Goal: Information Seeking & Learning: Learn about a topic

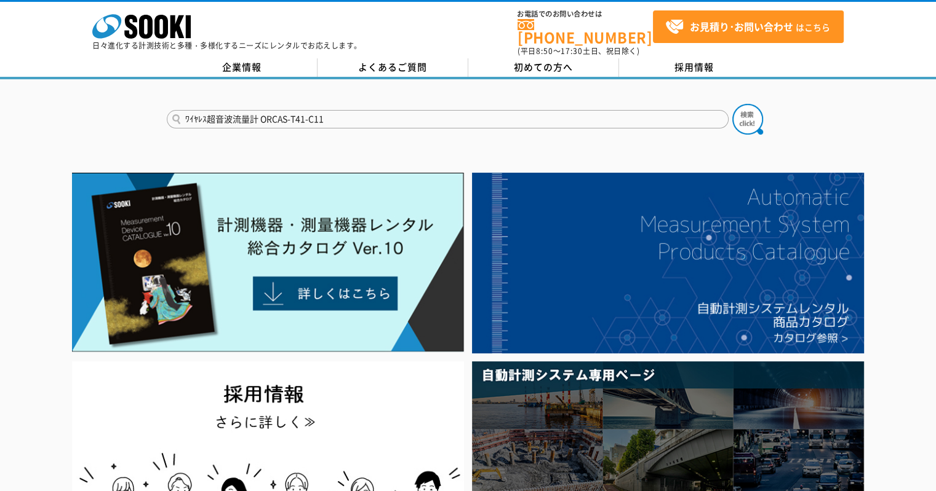
type input "ﾜｲﾔﾚｽ超音波流量計 ORCAS-T41-C11"
click at [732, 104] on button at bounding box center [747, 119] width 31 height 31
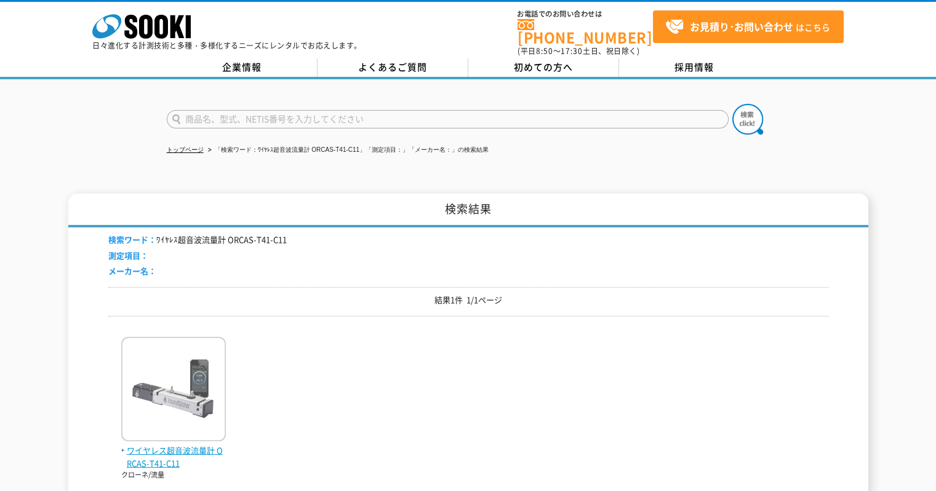
click at [167, 447] on span "ワイヤレス超音波流量計 ORCAS-T41-C11" at bounding box center [173, 458] width 105 height 26
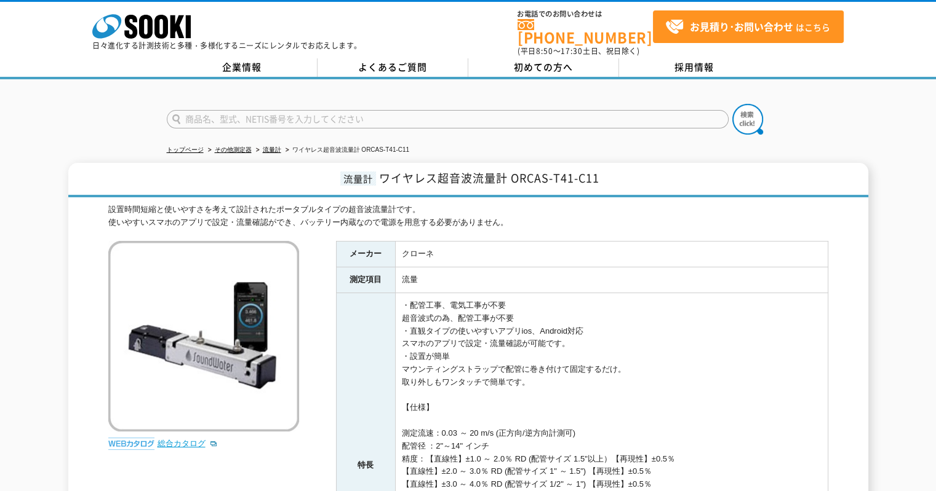
click at [170, 439] on link "総合カタログ" at bounding box center [187, 443] width 60 height 9
